Goal: Information Seeking & Learning: Learn about a topic

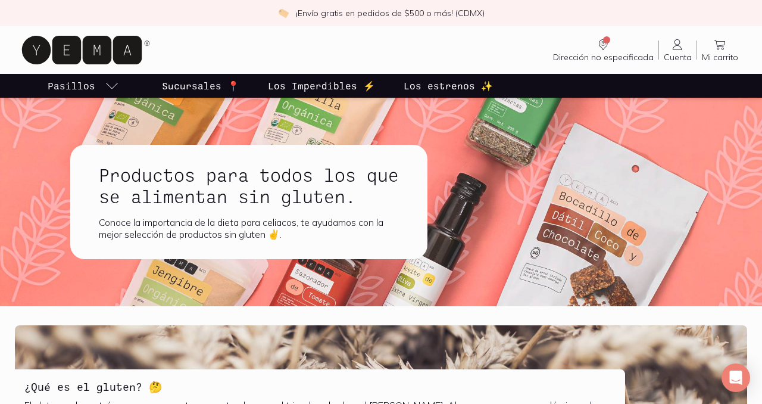
click at [204, 90] on p "Sucursales 📍" at bounding box center [200, 86] width 77 height 14
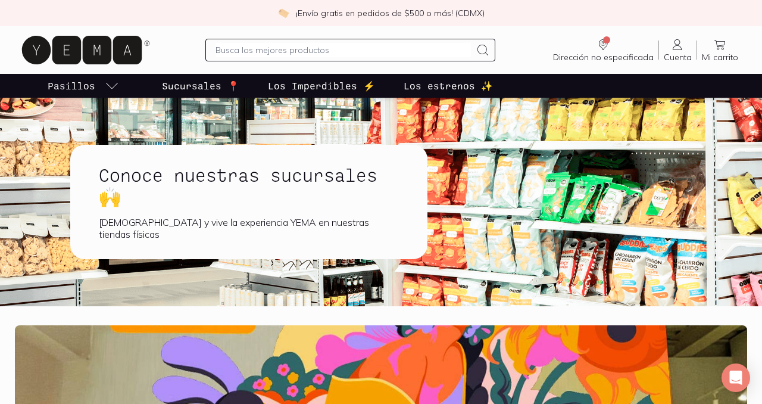
click at [258, 39] on div at bounding box center [349, 50] width 289 height 23
click at [257, 44] on input "text" at bounding box center [342, 50] width 255 height 14
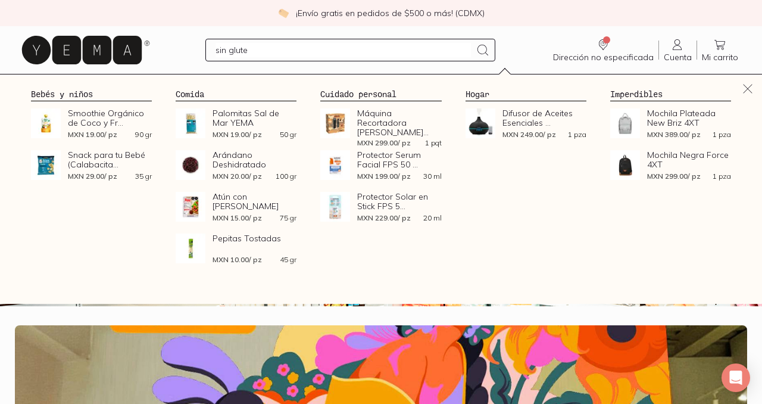
type input "sin gluten"
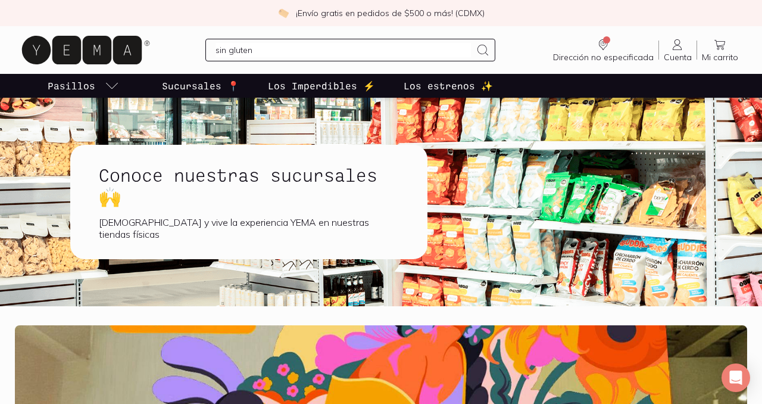
click at [273, 45] on input "sin gluten" at bounding box center [342, 50] width 255 height 14
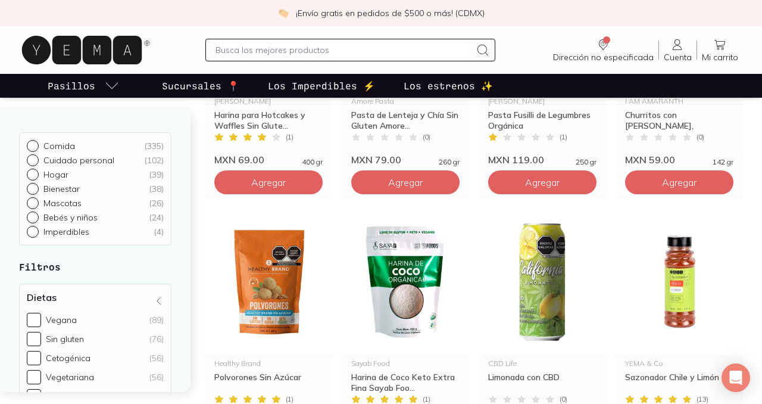
scroll to position [1090, 0]
